Goal: Task Accomplishment & Management: Use online tool/utility

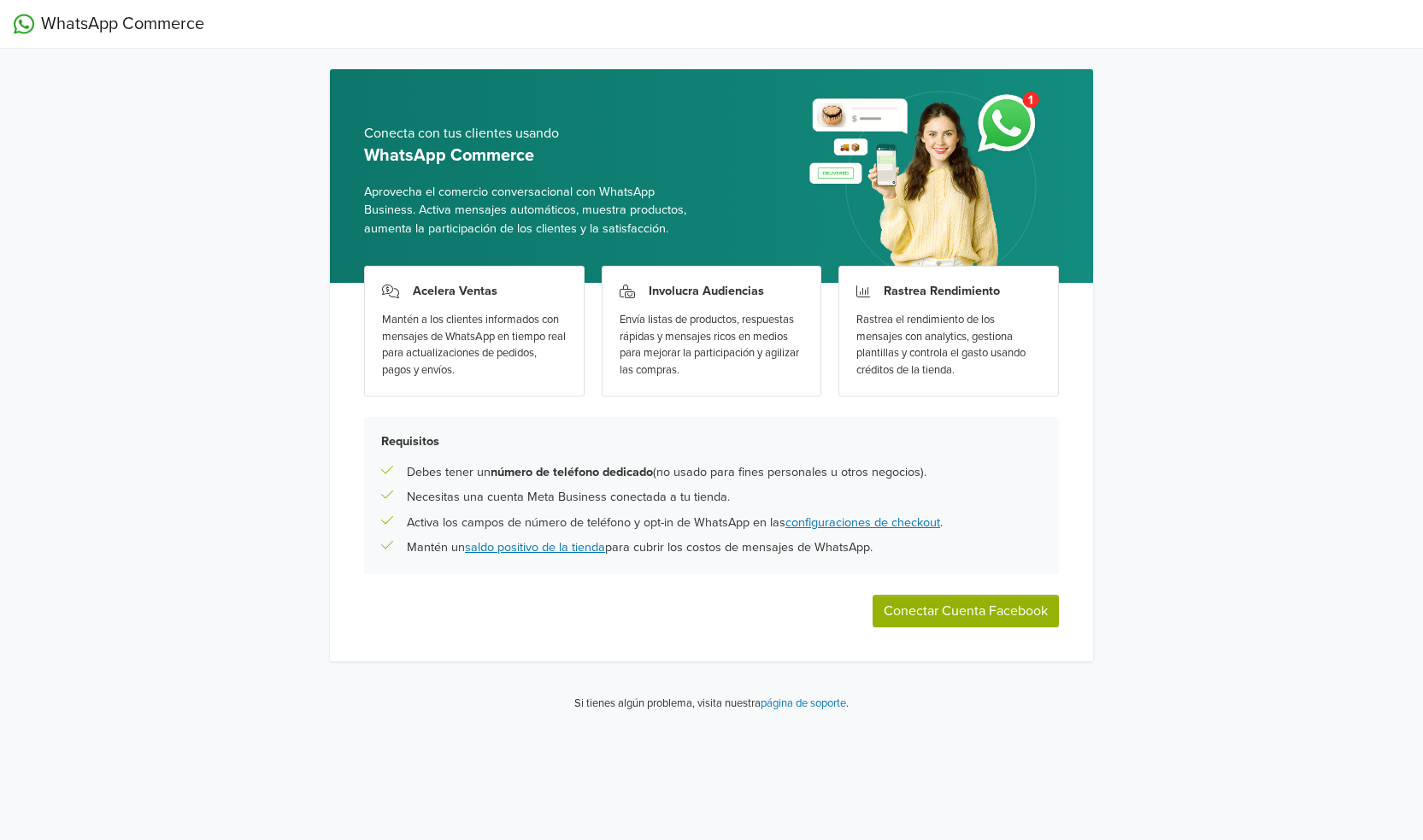
click at [973, 606] on button "Conectar Cuenta Facebook" at bounding box center [965, 611] width 187 height 32
click at [982, 584] on div "Acelera Ventas Mantén a los clientes informados con mensajes de WhatsApp en tie…" at bounding box center [711, 472] width 763 height 379
click at [990, 613] on button "Conectar Cuenta Facebook" at bounding box center [965, 611] width 187 height 32
click at [981, 608] on button "Conectar Cuenta Facebook" at bounding box center [965, 611] width 187 height 32
